Goal: Task Accomplishment & Management: Use online tool/utility

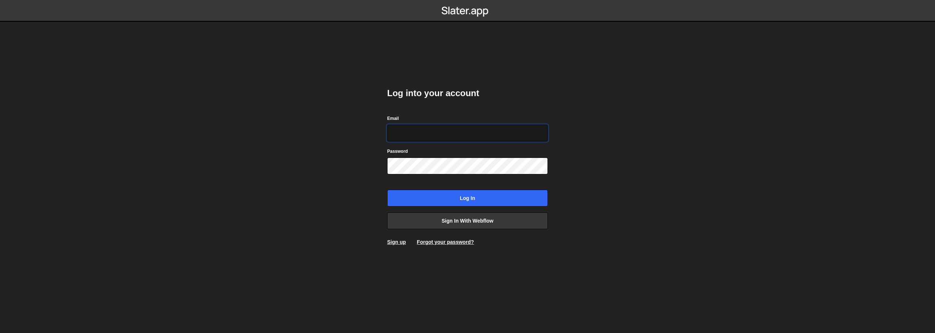
type input "[PERSON_NAME][EMAIL_ADDRESS][DOMAIN_NAME]"
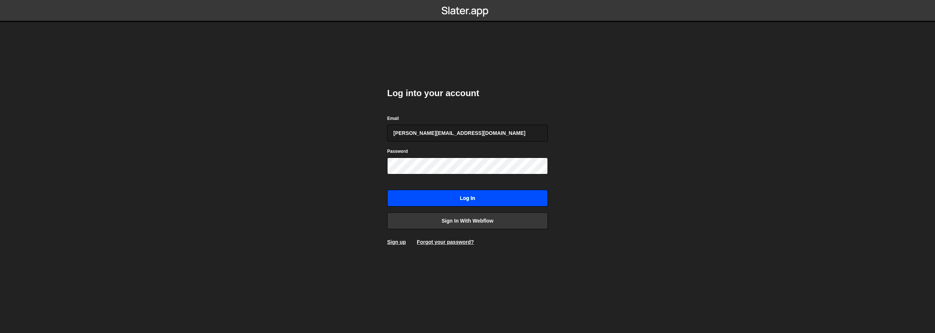
click at [518, 202] on input "Log in" at bounding box center [467, 198] width 161 height 17
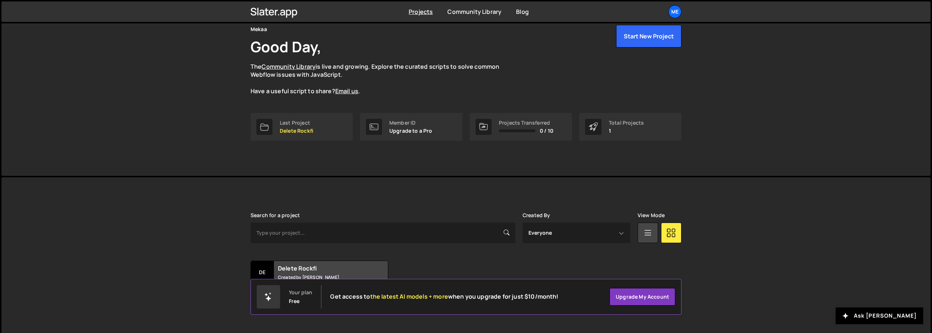
scroll to position [43, 0]
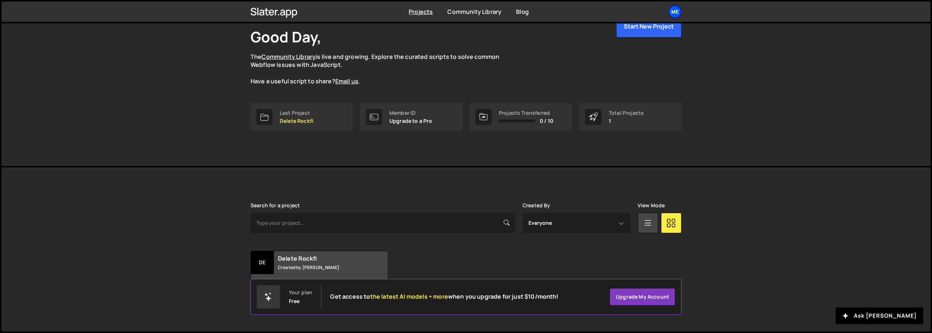
click at [677, 9] on div "Me" at bounding box center [675, 11] width 13 height 13
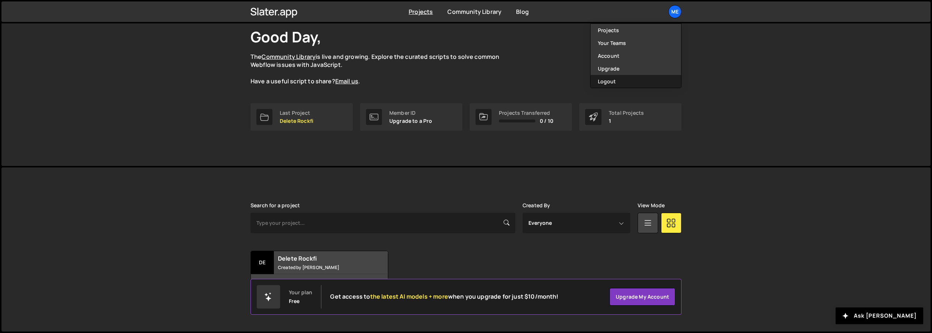
click at [617, 81] on button "Logout" at bounding box center [636, 81] width 91 height 13
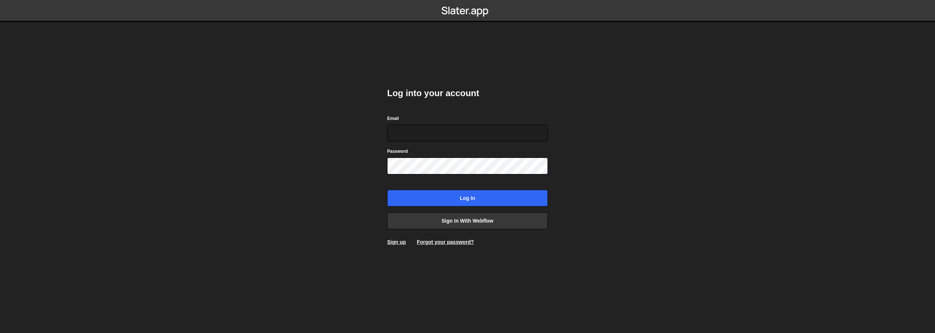
type input "[PERSON_NAME][EMAIL_ADDRESS][DOMAIN_NAME]"
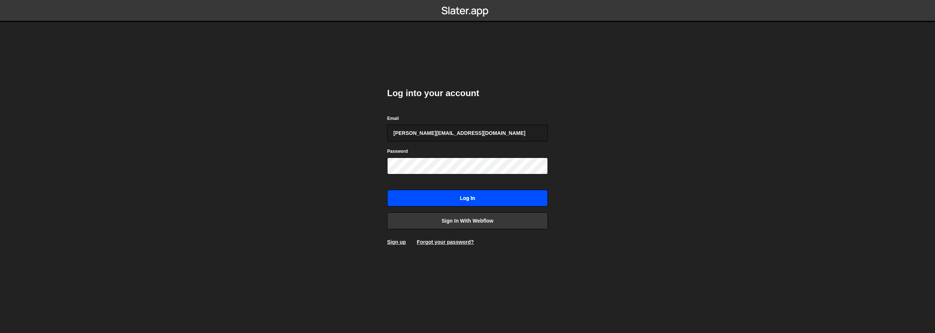
click at [465, 201] on input "Log in" at bounding box center [467, 198] width 161 height 17
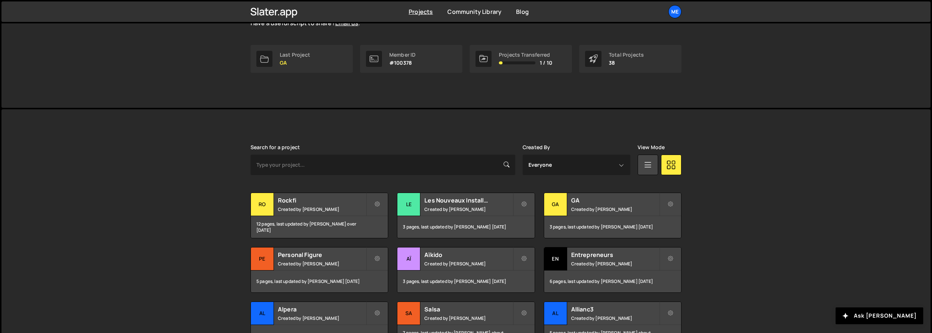
scroll to position [110, 0]
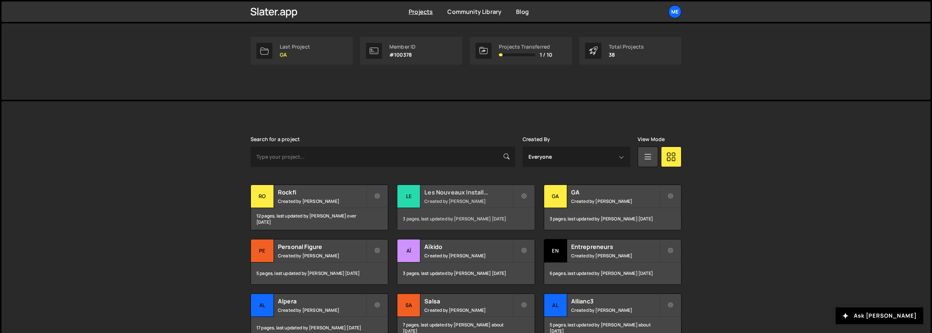
click at [431, 199] on small "Created by Alex Teillet" at bounding box center [469, 201] width 88 height 6
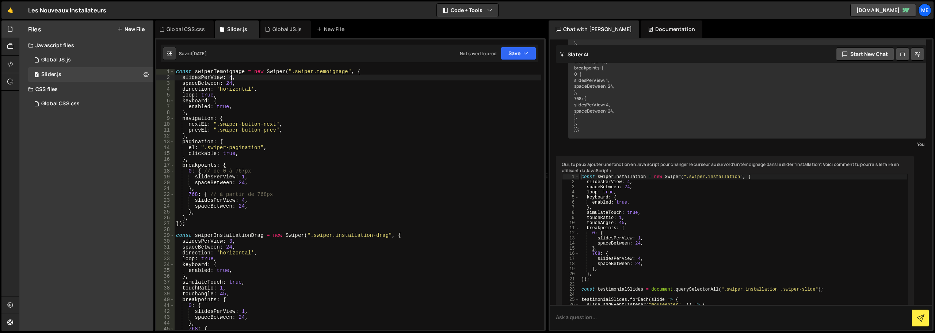
drag, startPoint x: 231, startPoint y: 77, endPoint x: 262, endPoint y: 75, distance: 31.1
click at [231, 77] on div "const swiperTemoignage = new Swiper ( ".swiper.temoignage" , { slidesPerView : …" at bounding box center [358, 205] width 367 height 273
click at [374, 91] on div "const swiperTemoignage = new Swiper ( ".swiper.temoignage" , { slidesPerView : …" at bounding box center [358, 205] width 367 height 273
click at [521, 56] on button "Save" at bounding box center [518, 53] width 35 height 13
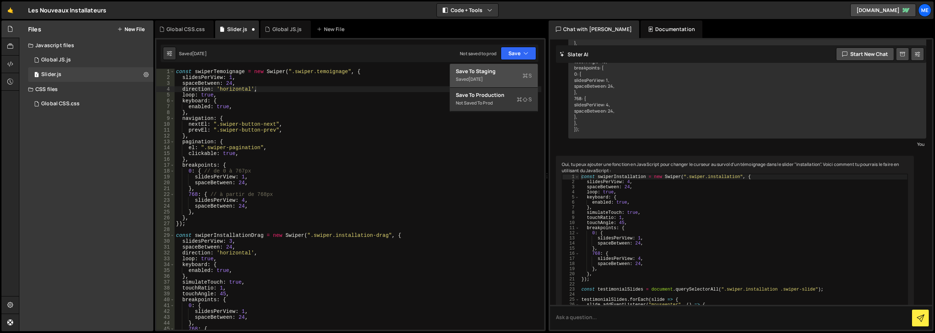
click at [514, 72] on div "Save to Staging S" at bounding box center [494, 71] width 76 height 7
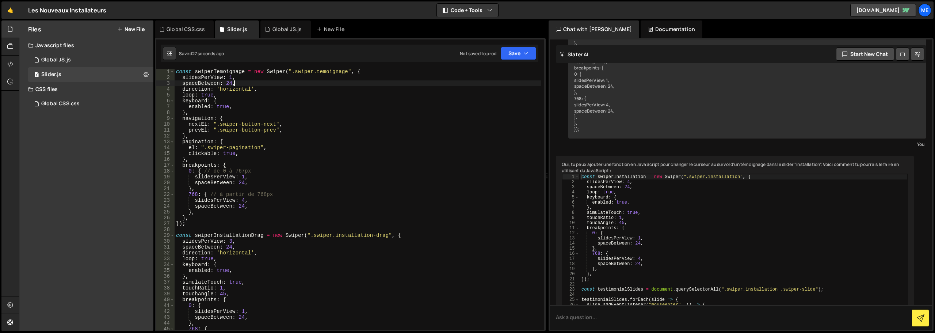
click at [249, 84] on div "const swiperTemoignage = new Swiper ( ".swiper.temoignage" , { slidesPerView : …" at bounding box center [358, 205] width 367 height 273
click at [207, 96] on div "const swiperTemoignage = new Swiper ( ".swiper.temoignage" , { slidesPerView : …" at bounding box center [358, 205] width 367 height 273
click at [246, 97] on div "const swiperTemoignage = new Swiper ( ".swiper.temoignage" , { slidesPerView : …" at bounding box center [358, 205] width 367 height 273
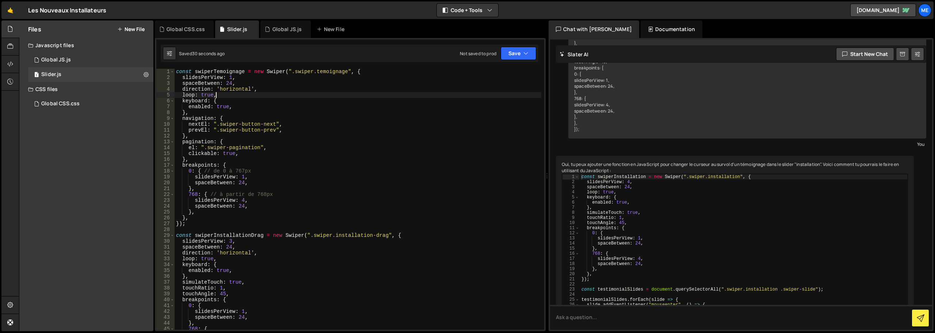
click at [246, 102] on div "const swiperTemoignage = new Swiper ( ".swiper.temoignage" , { slidesPerView : …" at bounding box center [358, 205] width 367 height 273
click at [247, 111] on div "const swiperTemoignage = new Swiper ( ".swiper.temoignage" , { slidesPerView : …" at bounding box center [358, 205] width 367 height 273
click at [268, 88] on div "const swiperTemoignage = new Swiper ( ".swiper.temoignage" , { slidesPerView : …" at bounding box center [358, 205] width 367 height 273
click at [267, 81] on div "const swiperTemoignage = new Swiper ( ".swiper.temoignage" , { slidesPerView : …" at bounding box center [358, 205] width 367 height 273
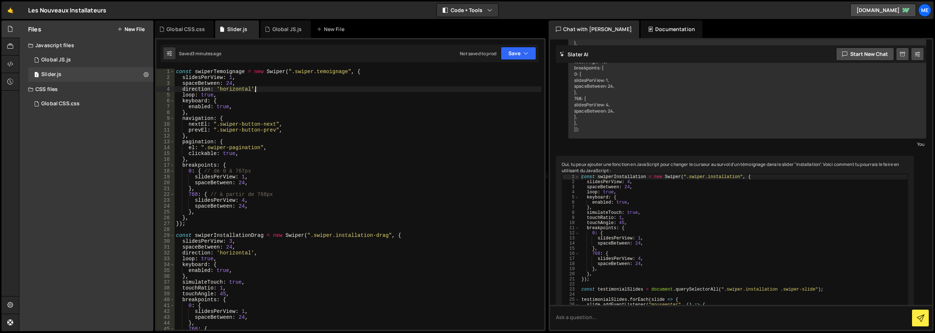
click at [271, 87] on div "const swiperTemoignage = new Swiper ( ".swiper.temoignage" , { slidesPerView : …" at bounding box center [358, 205] width 367 height 273
type textarea "direction: 'horizontal',"
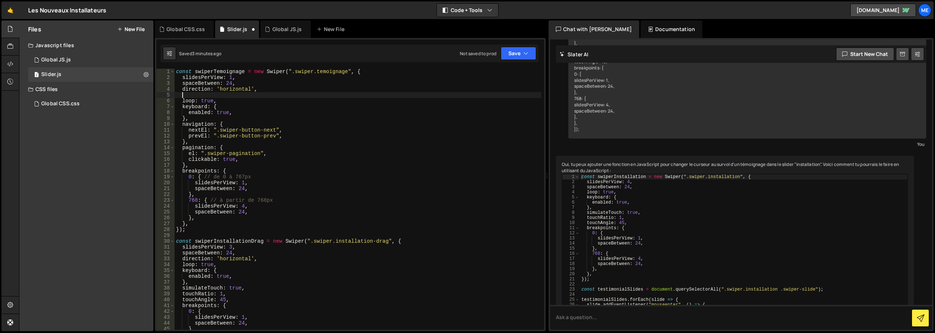
scroll to position [0, 0]
paste textarea "centeredSlides: true,"
drag, startPoint x: 265, startPoint y: 89, endPoint x: 176, endPoint y: 88, distance: 88.8
click at [176, 88] on div "const swiperTemoignage = new Swiper ( ".swiper.temoignage" , { slidesPerView : …" at bounding box center [358, 205] width 367 height 273
type textarea "direction: 'horizontal',"
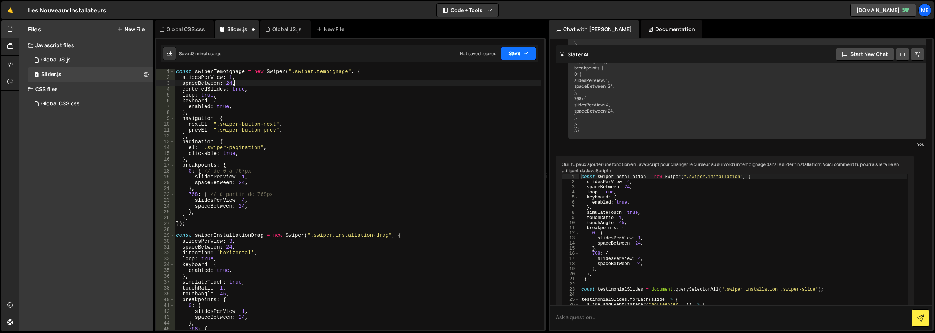
click at [507, 53] on button "Save" at bounding box center [518, 53] width 35 height 13
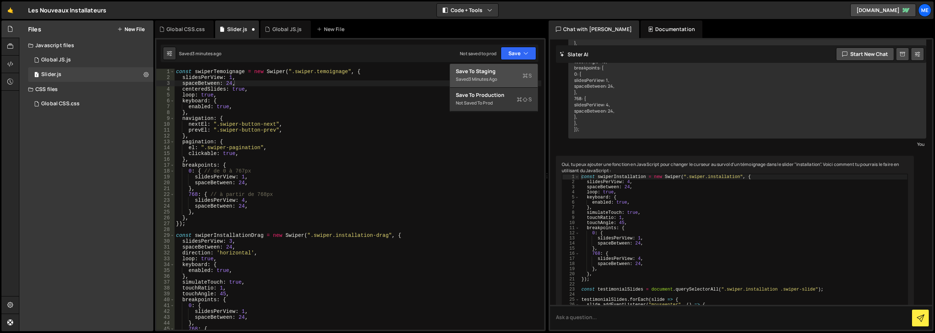
click at [501, 74] on div "Save to Staging S" at bounding box center [494, 71] width 76 height 7
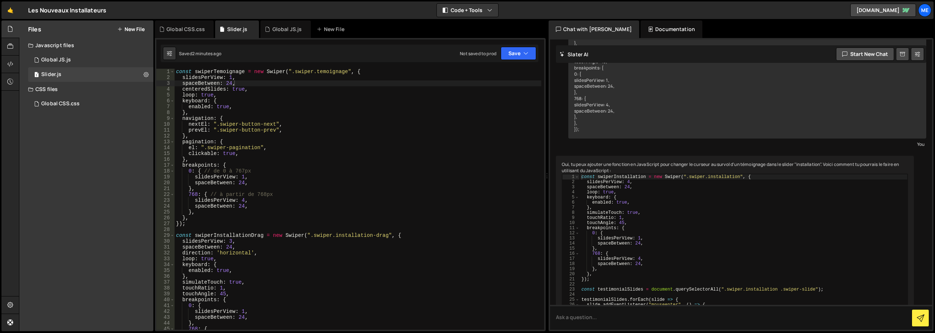
type textarea "centeredSlides: true,"
drag, startPoint x: 254, startPoint y: 91, endPoint x: 172, endPoint y: 87, distance: 82.3
click at [172, 87] on div "centeredSlides: true, 1 2 3 4 5 6 7 8 9 10 11 12 13 14 15 16 17 18 19 20 21 22 …" at bounding box center [350, 199] width 388 height 261
click at [526, 47] on button "Save" at bounding box center [518, 53] width 35 height 13
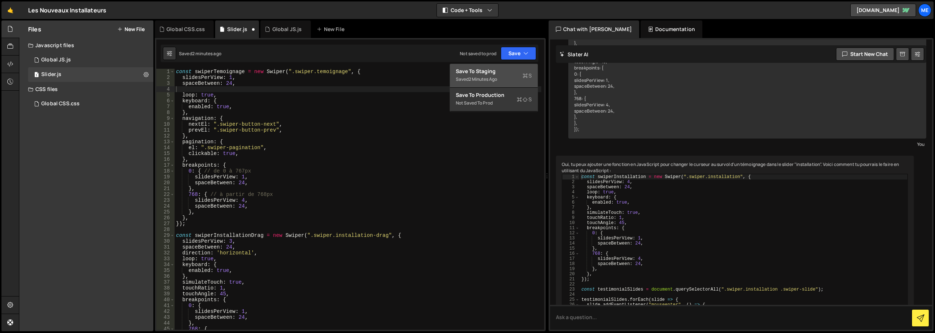
click at [502, 72] on div "Save to Staging S" at bounding box center [494, 71] width 76 height 7
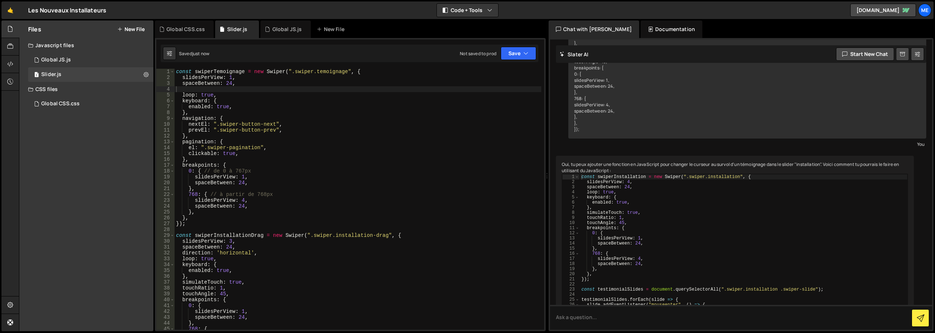
click at [230, 76] on div "const swiperTemoignage = new Swiper ( ".swiper.temoignage" , { slidesPerView : …" at bounding box center [358, 205] width 367 height 273
type textarea "slidesPerView: 4,"
click at [205, 91] on div "const swiperTemoignage = new Swiper ( ".swiper.temoignage" , { slidesPerView : …" at bounding box center [358, 205] width 367 height 273
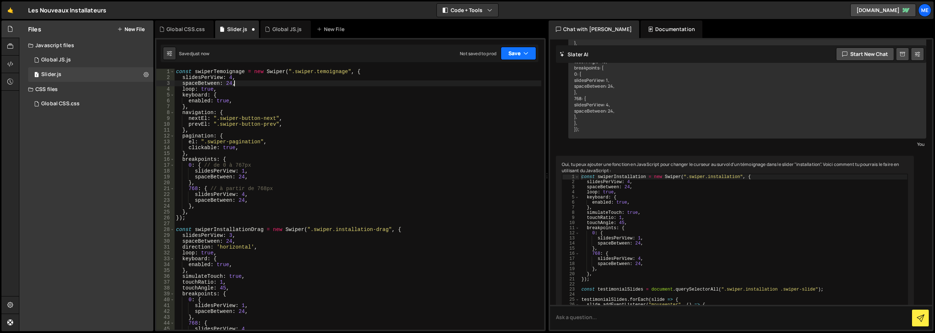
click at [530, 53] on button "Save" at bounding box center [518, 53] width 35 height 13
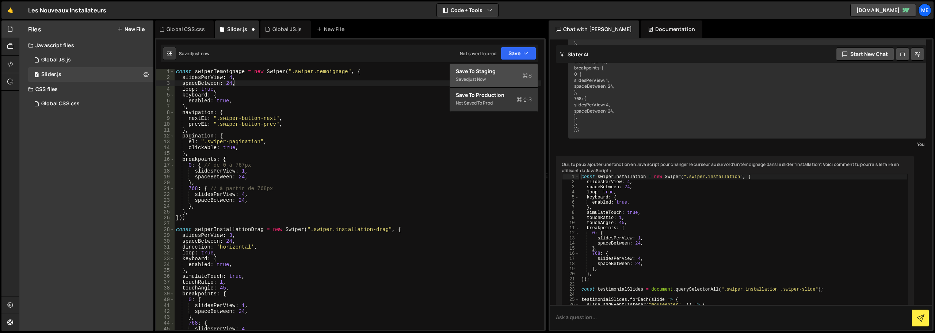
click at [509, 75] on div "Save to Staging S" at bounding box center [494, 71] width 76 height 7
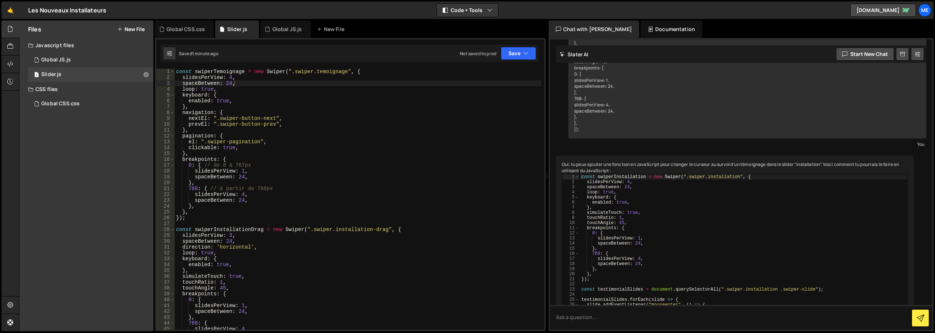
type textarea "const swiperTemoignage = new Swiper(".swiper.temoignage", {"
click at [369, 70] on div "const swiperTemoignage = new Swiper ( ".swiper.temoignage" , { slidesPerView : …" at bounding box center [358, 205] width 367 height 273
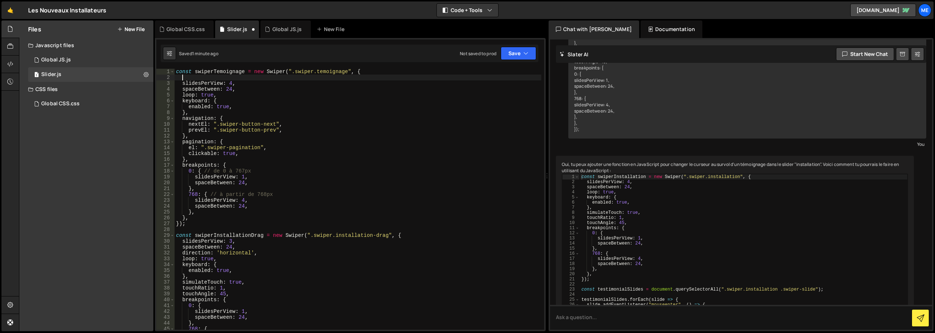
paste textarea "loop: true,"
drag, startPoint x: 216, startPoint y: 75, endPoint x: 183, endPoint y: 77, distance: 33.3
click at [183, 77] on div "const swiperTemoignage = new Swiper ( ".swiper.temoignage" , { loop : true , sl…" at bounding box center [358, 205] width 367 height 273
click at [405, 233] on div "const swiperTemoignage = new Swiper ( ".swiper.temoignage" , { loop : true , sl…" at bounding box center [358, 205] width 367 height 273
type textarea "const swiperInstallationDrag = new Swiper(".swiper.installation-drag", {"
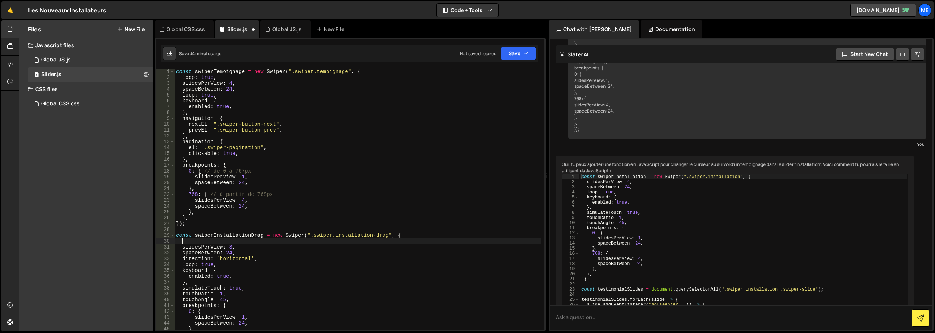
paste textarea "loop: true,"
click at [230, 246] on div "const swiperTemoignage = new Swiper ( ".swiper.temoignage" , { loop : true , sl…" at bounding box center [358, 205] width 367 height 273
click at [373, 156] on div "const swiperTemoignage = new Swiper ( ".swiper.temoignage" , { loop : true , sl…" at bounding box center [358, 205] width 367 height 273
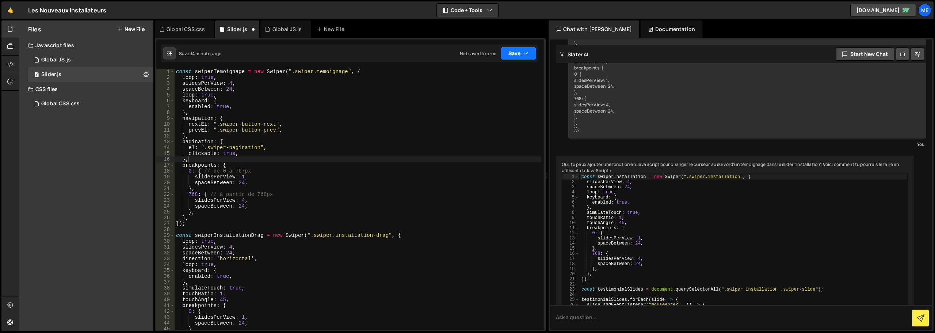
click at [513, 50] on button "Save" at bounding box center [518, 53] width 35 height 13
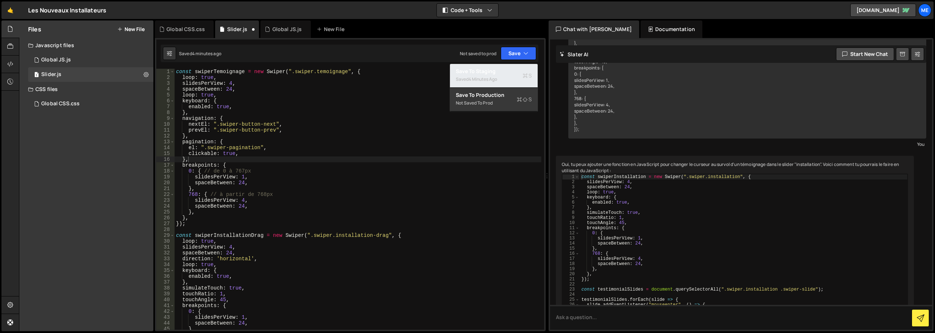
click at [507, 75] on div "Saved 4 minutes ago" at bounding box center [494, 79] width 76 height 9
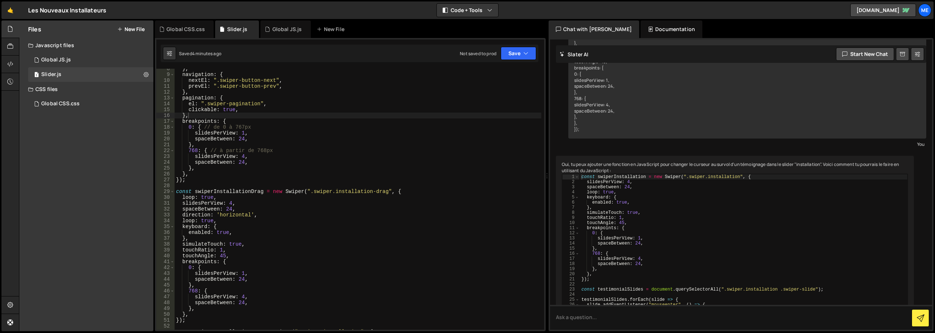
scroll to position [66, 0]
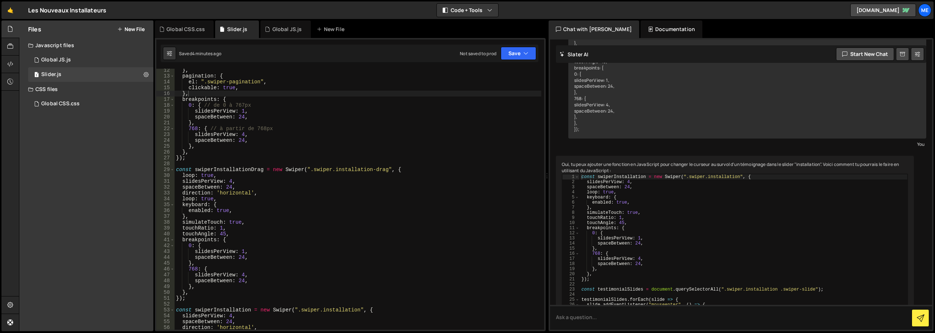
click at [224, 192] on div "} , pagination : { el : ".swiper-pagination" , clickable : true , } , breakpoin…" at bounding box center [358, 203] width 367 height 273
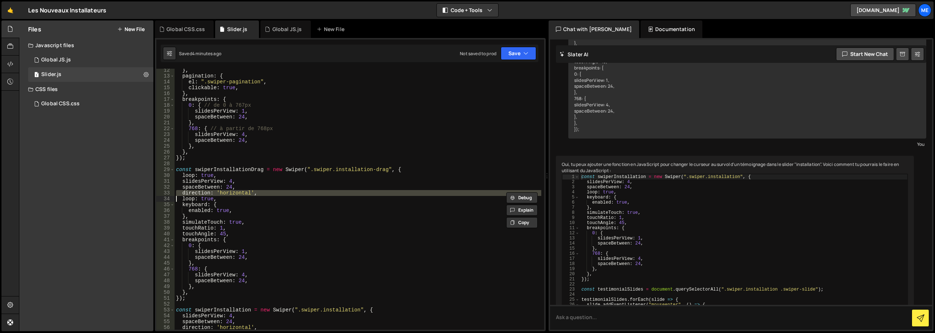
click at [224, 192] on div "} , pagination : { el : ".swiper-pagination" , clickable : true , } , breakpoin…" at bounding box center [358, 203] width 367 height 273
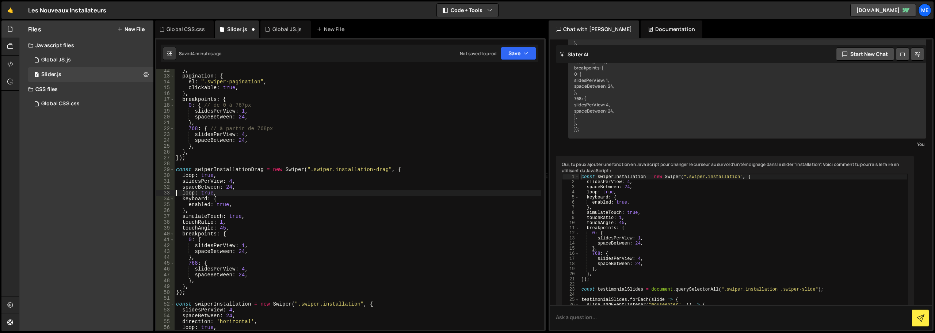
click at [208, 193] on div "} , pagination : { el : ".swiper-pagination" , clickable : true , } , breakpoin…" at bounding box center [358, 203] width 367 height 273
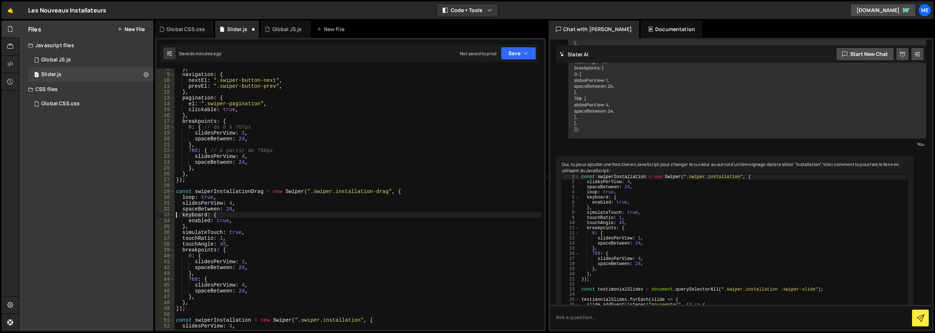
scroll to position [0, 0]
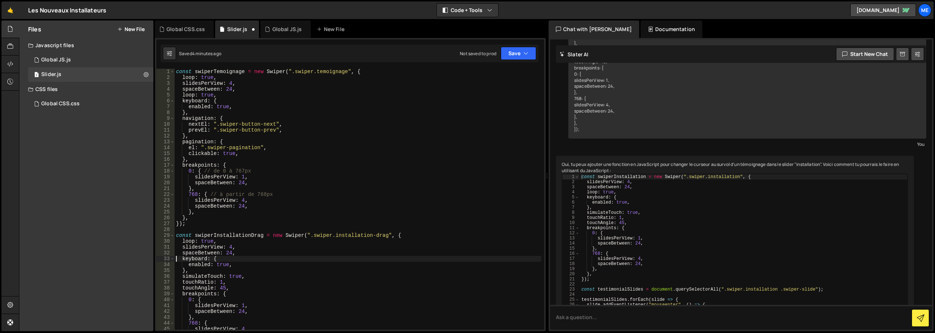
click at [196, 96] on div "const swiperTemoignage = new Swiper ( ".swiper.temoignage" , { loop : true , sl…" at bounding box center [358, 205] width 367 height 273
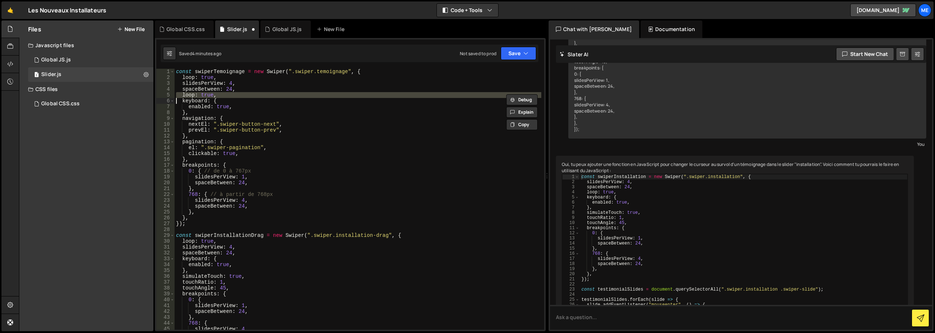
click at [196, 96] on div "const swiperTemoignage = new Swiper ( ".swiper.temoignage" , { loop : true , sl…" at bounding box center [358, 205] width 367 height 273
type textarea "keyboard: {"
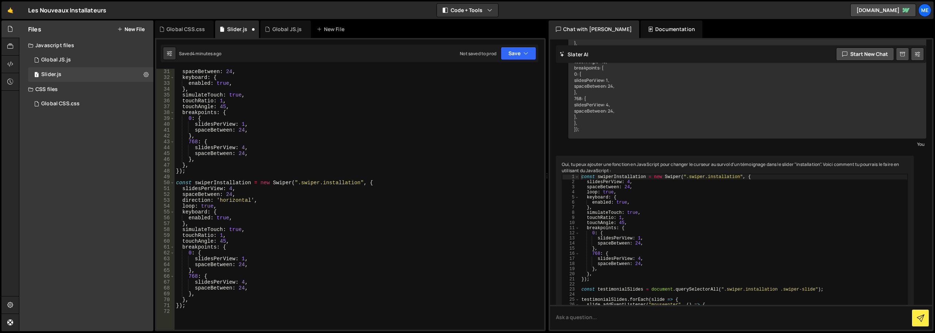
scroll to position [197, 0]
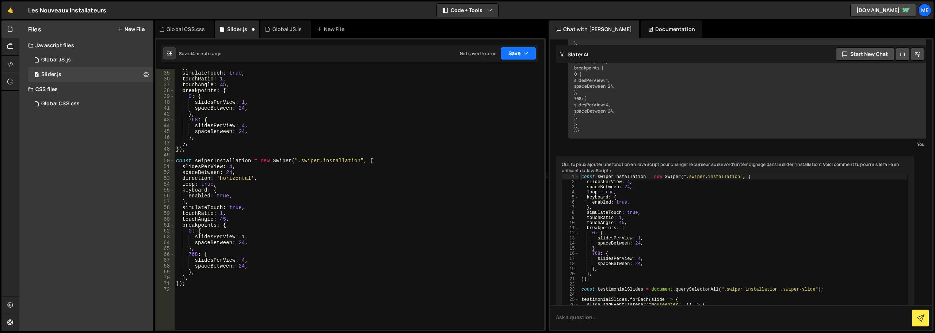
click at [515, 58] on button "Save" at bounding box center [518, 53] width 35 height 13
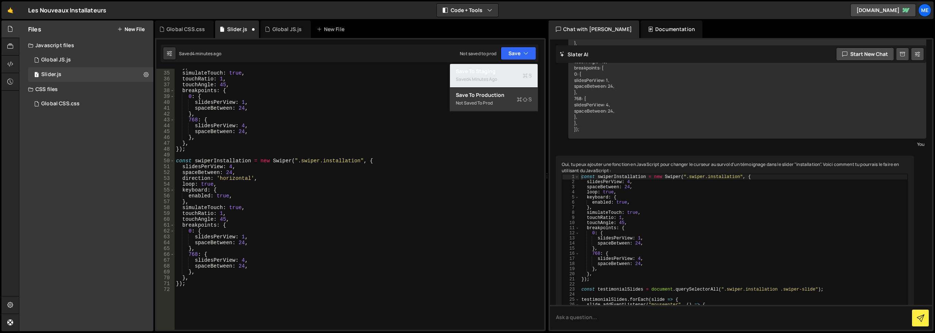
click at [515, 75] on div "Saved 4 minutes ago" at bounding box center [494, 79] width 76 height 9
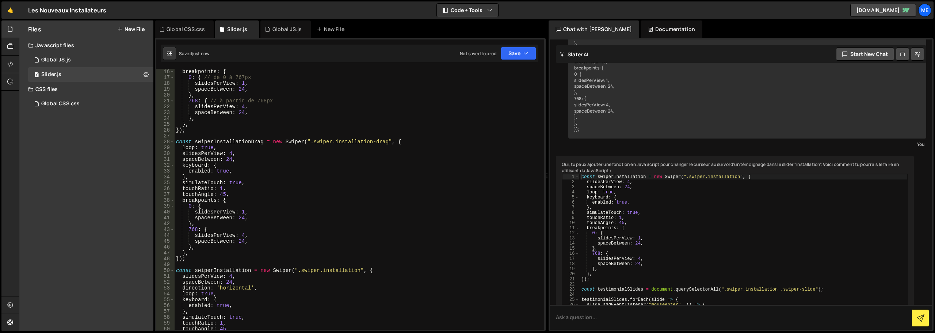
scroll to position [110, 0]
